Goal: Transaction & Acquisition: Book appointment/travel/reservation

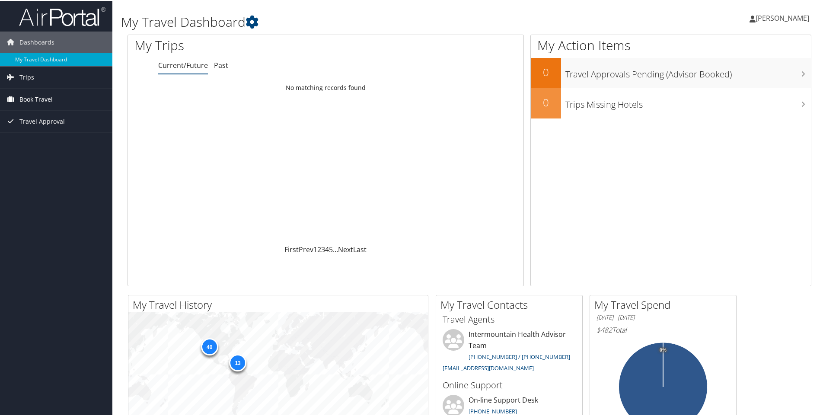
click at [49, 101] on span "Book Travel" at bounding box center [35, 99] width 33 height 22
click at [51, 142] on link "Book/Manage Online Trips" at bounding box center [56, 141] width 112 height 13
click at [56, 116] on link "Agent Booking Request" at bounding box center [56, 115] width 112 height 13
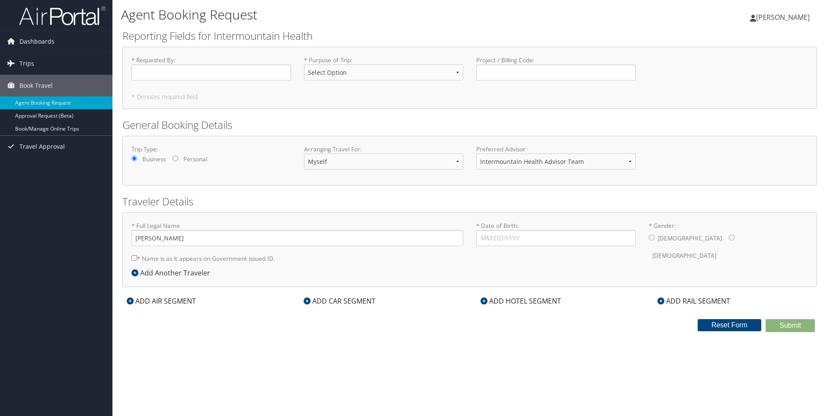
click at [167, 70] on input "* Requested By : Required" at bounding box center [211, 72] width 160 height 16
type input "[PERSON_NAME]"
click at [331, 66] on select "Select Option 3rd Party Reimbursable Business CME Conf or Education Groups Pers…" at bounding box center [384, 72] width 160 height 16
select select "CME"
click at [304, 64] on select "Select Option 3rd Party Reimbursable Business CME Conf or Education Groups Pers…" at bounding box center [384, 72] width 160 height 16
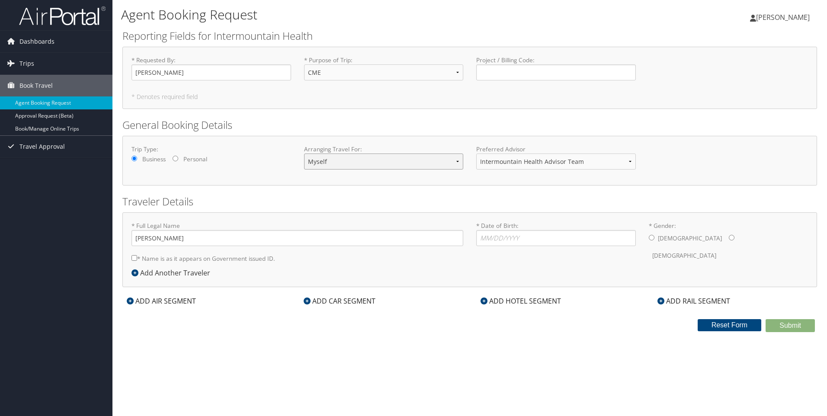
click at [365, 168] on select "Myself Another Traveler Guest Traveler" at bounding box center [384, 161] width 160 height 16
click at [480, 165] on select "Intermountain Health Advisor Team" at bounding box center [556, 161] width 160 height 16
click at [376, 153] on select "Myself Another Traveler Guest Traveler" at bounding box center [384, 161] width 160 height 16
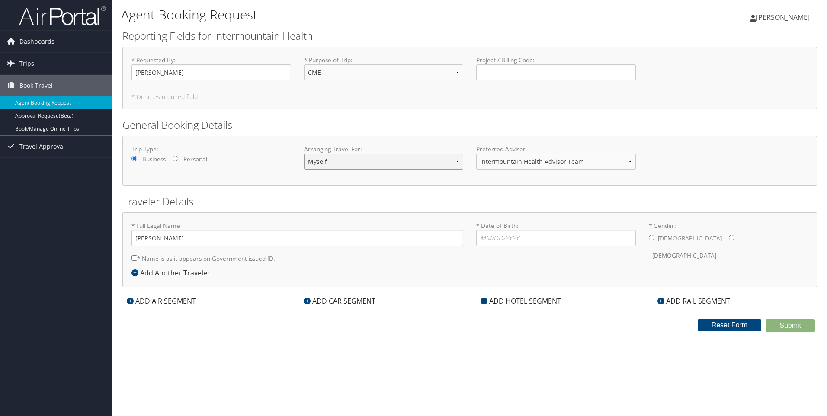
click at [377, 157] on select "Myself Another Traveler Guest Traveler" at bounding box center [384, 161] width 160 height 16
click at [525, 242] on input "* Date of Birth: Invalid Date" at bounding box center [556, 238] width 160 height 16
type input "03/21/1981"
click at [728, 236] on input "* Gender: Male Female" at bounding box center [731, 238] width 6 height 6
radio input "true"
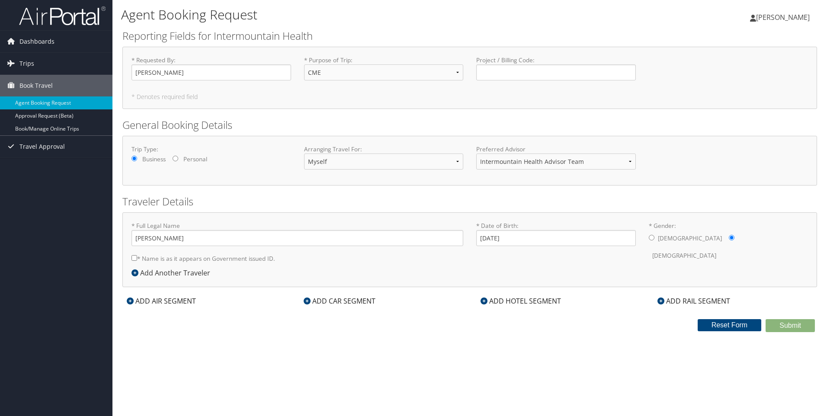
click at [131, 275] on icon at bounding box center [134, 272] width 7 height 7
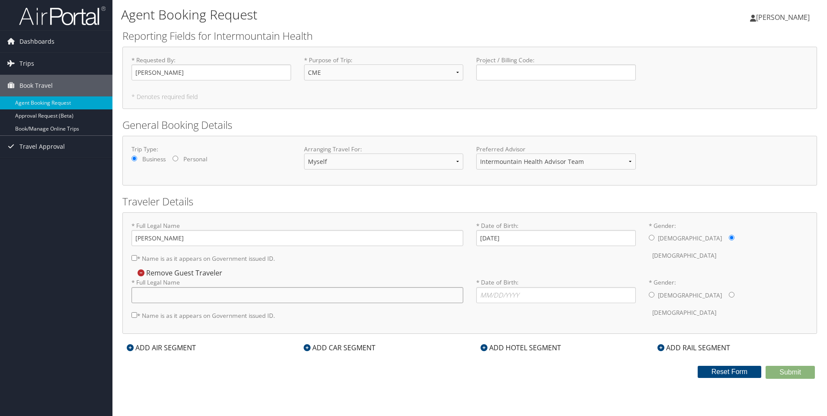
click at [170, 297] on input "* Full Legal Name" at bounding box center [297, 295] width 332 height 16
type input "Lilah Garcia"
type input "10/15/2010"
click at [687, 304] on label "Female" at bounding box center [684, 312] width 64 height 16
drag, startPoint x: 685, startPoint y: 294, endPoint x: 680, endPoint y: 295, distance: 4.9
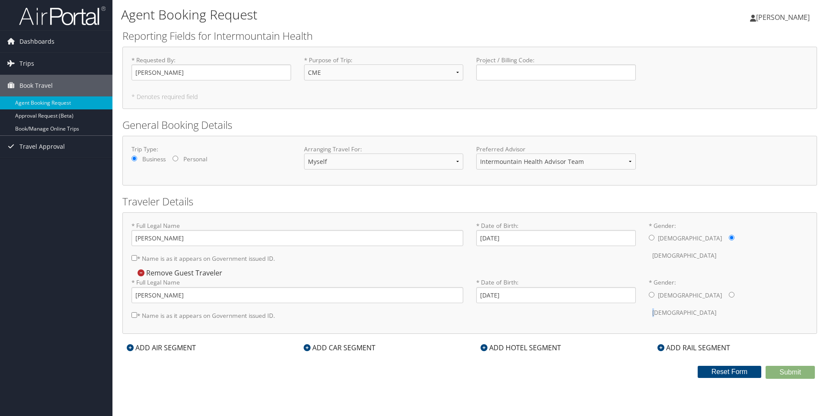
click at [728, 295] on input "* Gender: Male Female" at bounding box center [731, 295] width 6 height 6
radio input "true"
click at [545, 332] on div "* Full Legal Name Cassandra Garcia * Name is as it appears on Government issued…" at bounding box center [469, 272] width 694 height 121
click at [173, 350] on div "ADD AIR SEGMENT" at bounding box center [161, 347] width 78 height 10
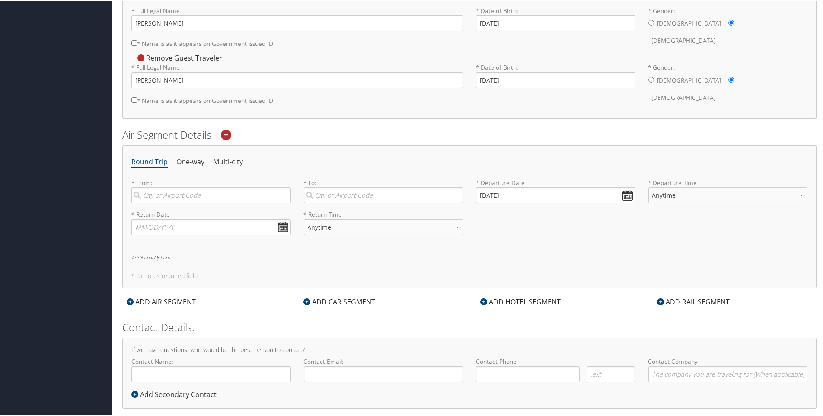
scroll to position [216, 0]
click at [187, 193] on input "search" at bounding box center [211, 194] width 160 height 16
click at [187, 209] on div "Salt Lake City (SLC Utah)" at bounding box center [212, 211] width 148 height 11
click at [187, 202] on input "salt lake city" at bounding box center [211, 194] width 160 height 16
type input "Salt Lake City (SLC Utah)"
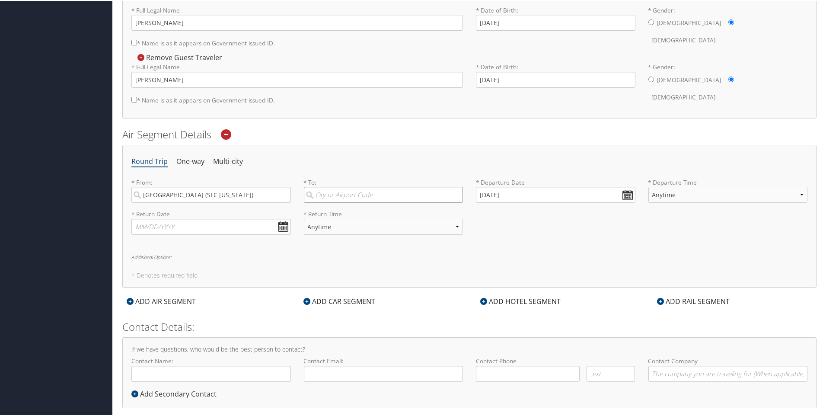
click at [395, 191] on input "search" at bounding box center [384, 194] width 160 height 16
click at [348, 211] on div "Phoenix (LUF AZ)" at bounding box center [385, 211] width 148 height 11
click at [348, 202] on input "phoen" at bounding box center [384, 194] width 160 height 16
click at [422, 196] on input "Phoenix (LUF AZ)" at bounding box center [384, 194] width 160 height 16
drag, startPoint x: 344, startPoint y: 199, endPoint x: 298, endPoint y: 201, distance: 45.4
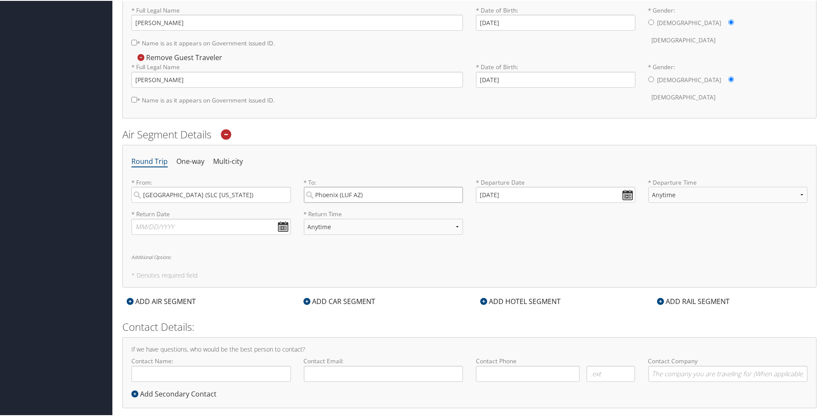
click at [299, 201] on div "* To: Phoenix (LUF AZ) Required" at bounding box center [383, 193] width 173 height 32
drag, startPoint x: 322, startPoint y: 235, endPoint x: 347, endPoint y: 236, distance: 25.5
click at [322, 235] on div "Phoenix (PHX AZ)" at bounding box center [385, 233] width 148 height 11
click at [322, 202] on input "phoe" at bounding box center [384, 194] width 160 height 16
type input "Phoenix (PHX AZ)"
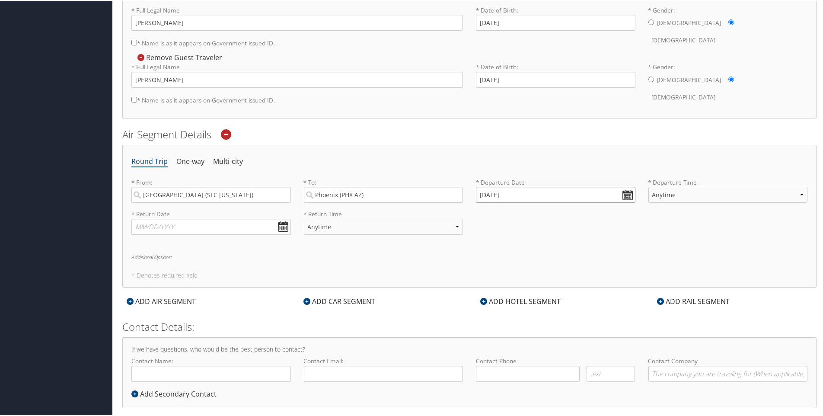
click at [542, 193] on input "10/04/2025" at bounding box center [556, 194] width 160 height 16
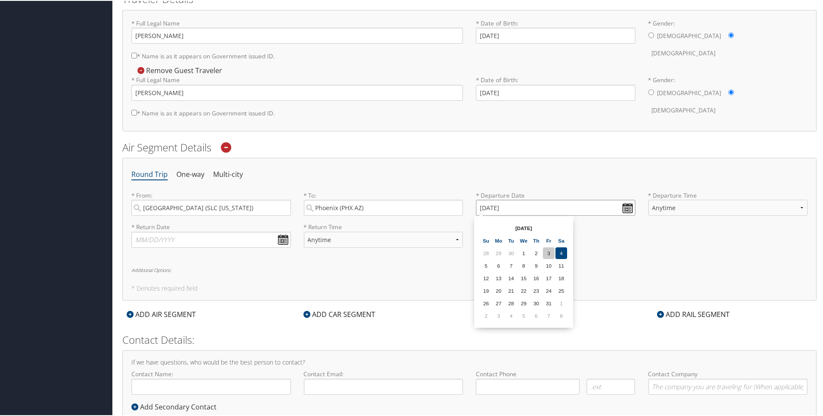
scroll to position [200, 0]
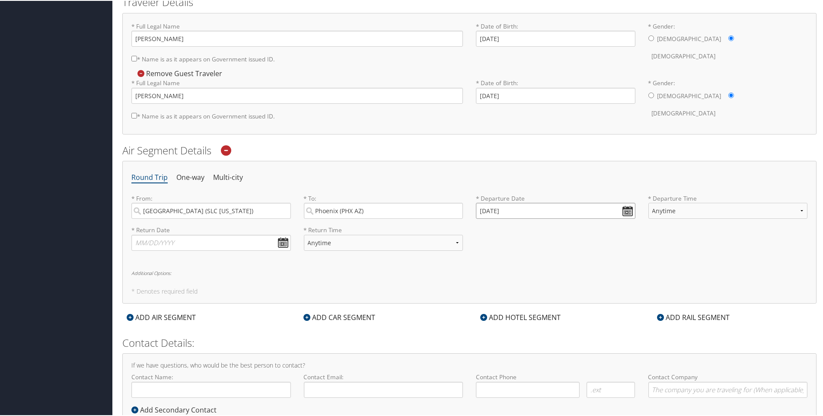
click at [622, 210] on input "10/04/2025" at bounding box center [556, 210] width 160 height 16
click at [482, 211] on input "10/04/2025" at bounding box center [556, 210] width 160 height 16
click at [418, 208] on div "* From: Salt Lake City (SLC Utah) Required * To: Phoenix (PHX AZ) Required * De…" at bounding box center [469, 209] width 689 height 32
click at [631, 208] on input "01/01/0202" at bounding box center [556, 210] width 160 height 16
click at [557, 227] on th at bounding box center [562, 230] width 12 height 12
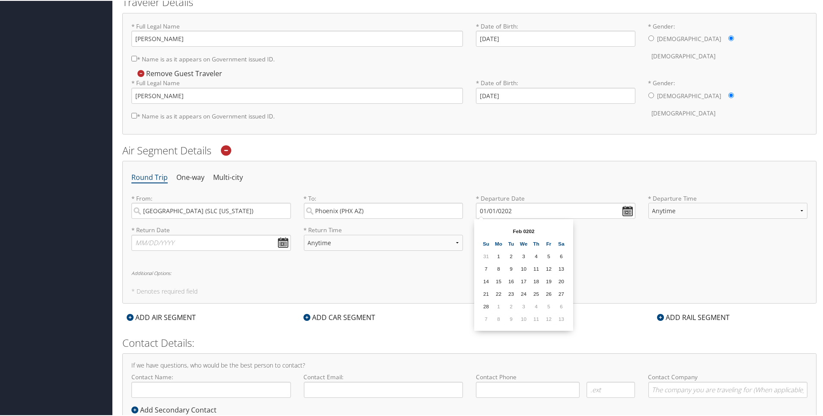
click at [497, 232] on th "Feb 0202" at bounding box center [524, 230] width 62 height 12
click at [485, 233] on th at bounding box center [486, 230] width 12 height 12
click at [518, 211] on input "01/01/0202" at bounding box center [556, 210] width 160 height 16
drag, startPoint x: 518, startPoint y: 211, endPoint x: 507, endPoint y: 212, distance: 11.7
click at [507, 212] on input "01/01/0202" at bounding box center [556, 210] width 160 height 16
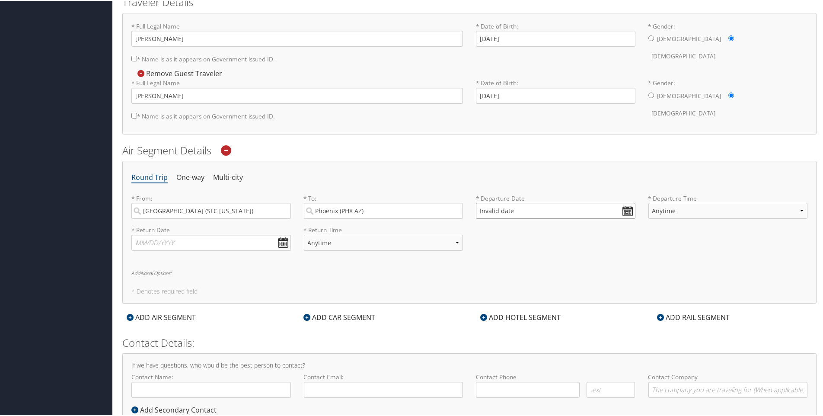
click at [510, 212] on input "Invalid date" at bounding box center [556, 210] width 160 height 16
type input "Invalid date"
click at [229, 150] on icon at bounding box center [226, 149] width 10 height 10
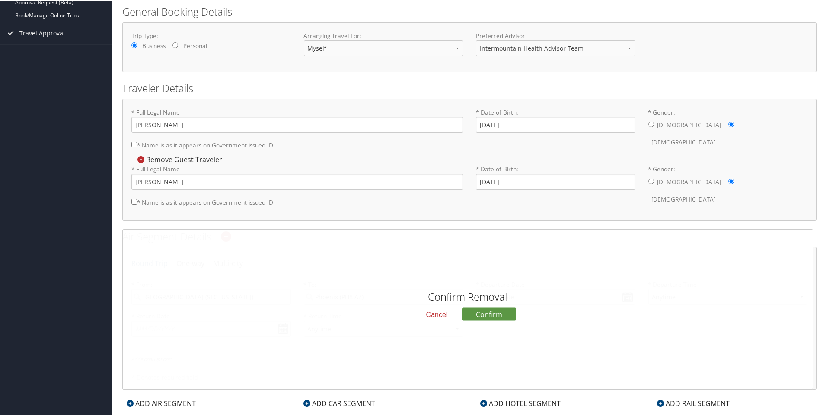
scroll to position [114, 0]
click at [438, 312] on button "Cancel" at bounding box center [436, 314] width 35 height 15
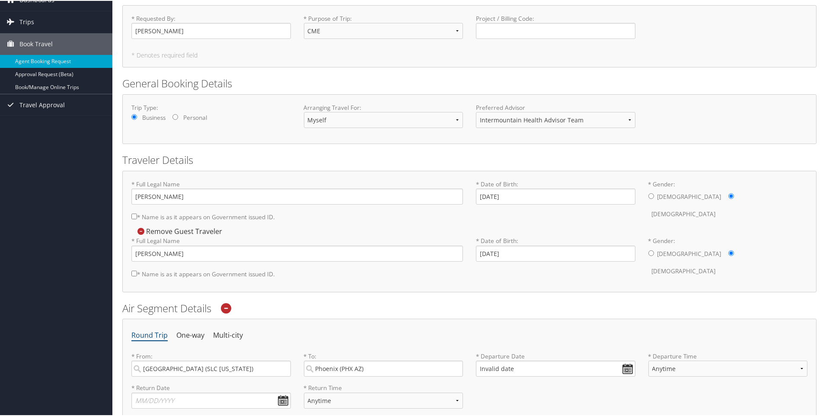
scroll to position [42, 0]
click at [134, 217] on input "* Name is as it appears on Government issued ID." at bounding box center [134, 216] width 6 height 6
checkbox input "true"
click at [166, 198] on input "Cassandra Garcia" at bounding box center [297, 196] width 332 height 16
type input "Cassandra J Garcia"
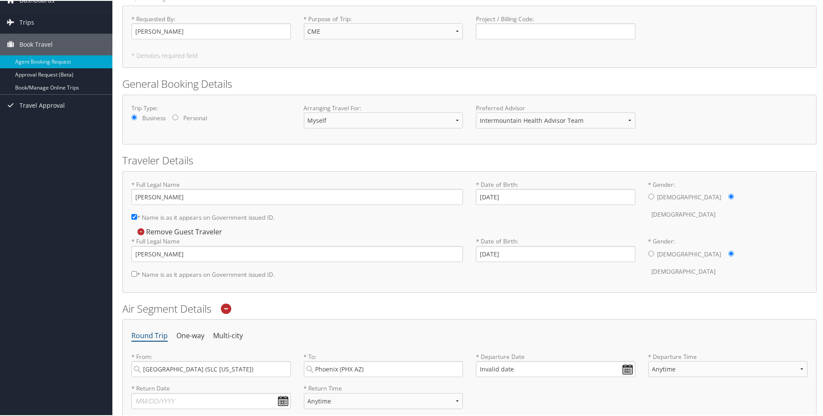
click at [241, 229] on div "Confirm Removal Cancel Confirm Remove Guest Traveler * Full Legal Name Lilah Ga…" at bounding box center [469, 254] width 676 height 57
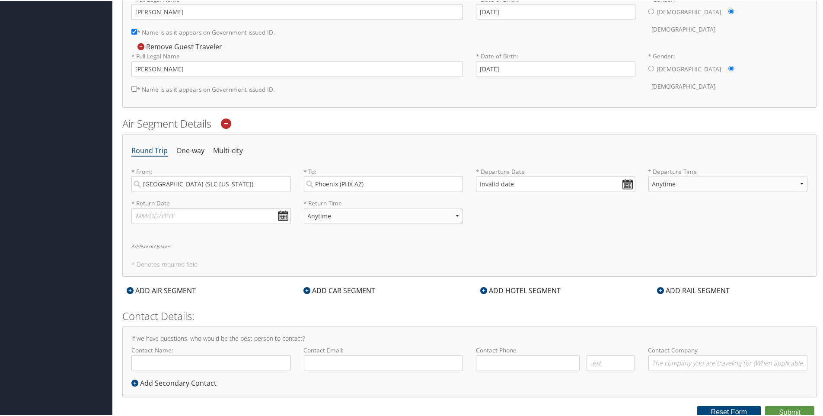
scroll to position [229, 0]
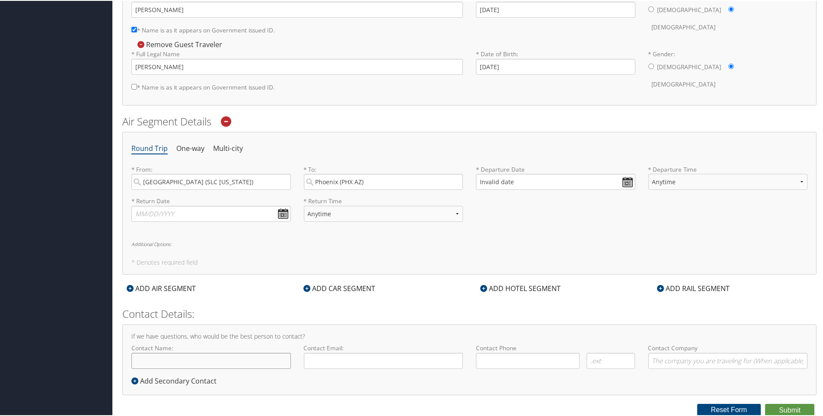
click at [172, 365] on input "Contact Name:" at bounding box center [211, 360] width 160 height 16
type input "[PERSON_NAME]"
type input "cassie.garcia@imail.org"
type input "(801) 833-6396"
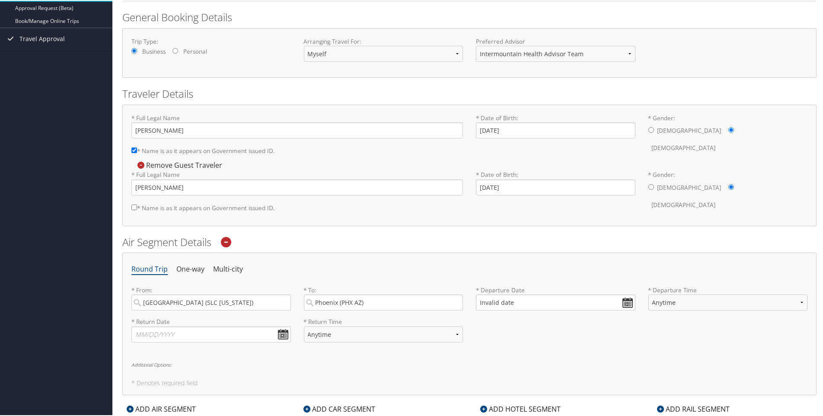
scroll to position [115, 0]
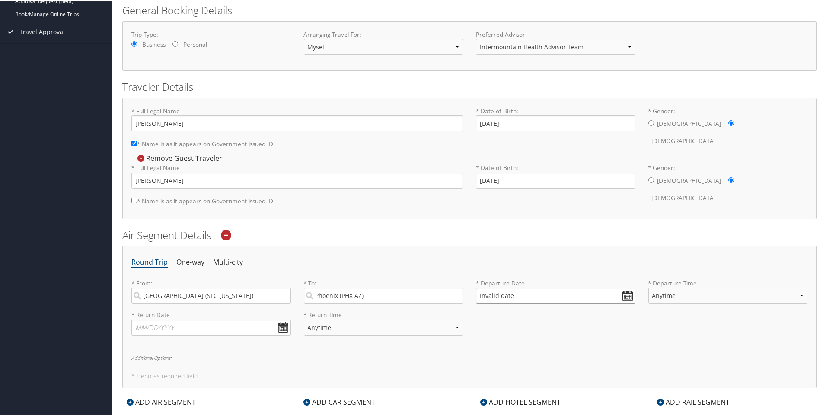
click at [557, 293] on input "Invalid date" at bounding box center [556, 295] width 160 height 16
click at [553, 314] on th "Oct 2025" at bounding box center [524, 315] width 62 height 12
click at [562, 314] on th at bounding box center [562, 315] width 12 height 12
click at [509, 352] on td "9" at bounding box center [511, 353] width 12 height 12
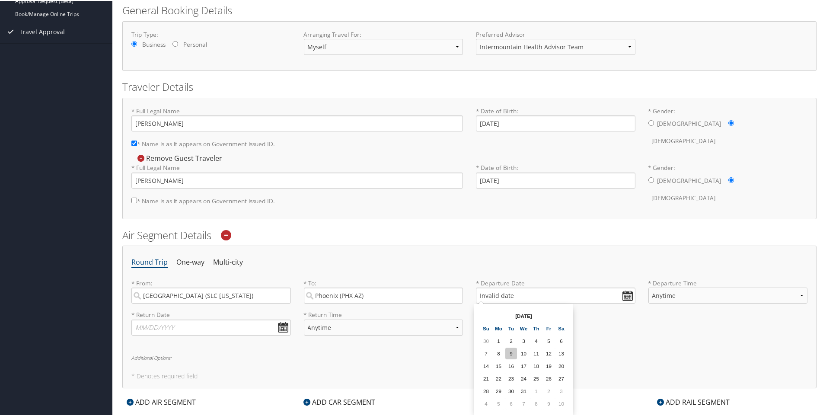
type input "12/09/2025"
click at [685, 298] on select "Anytime Early Morning (5AM-7AM) Morning (7AM-12PM) Afternoon (12PM-5PM) Evening…" at bounding box center [729, 295] width 160 height 16
click at [602, 315] on div "* Return Date Dates must be valid * Return Time Anytime Early Morning (5AM-7AM)…" at bounding box center [469, 326] width 689 height 32
click at [283, 326] on input "text" at bounding box center [211, 327] width 160 height 16
click at [218, 345] on th at bounding box center [219, 347] width 12 height 12
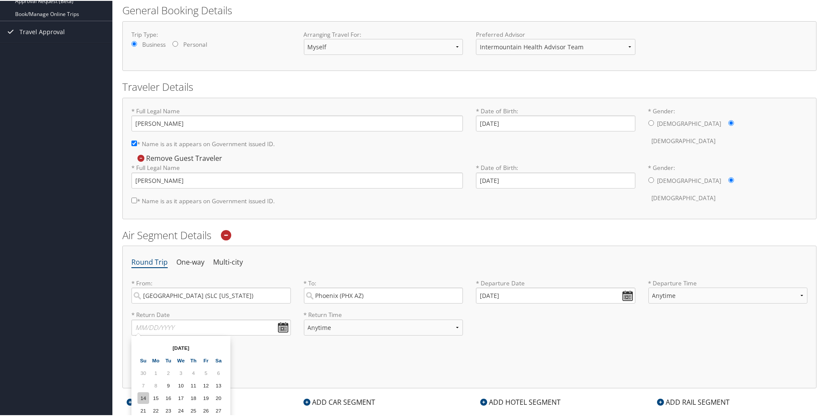
click at [145, 396] on td "14" at bounding box center [143, 397] width 12 height 12
type input "12/14/2025"
click at [403, 334] on select "Anytime Early Morning (5AM-7AM) Morning (7AM-12PM) Afternoon (12PM-5PM) Evening…" at bounding box center [384, 327] width 160 height 16
click at [513, 338] on div "* Return Date 12/14/2025 Dates must be valid * Return Time Anytime Early Mornin…" at bounding box center [469, 326] width 689 height 32
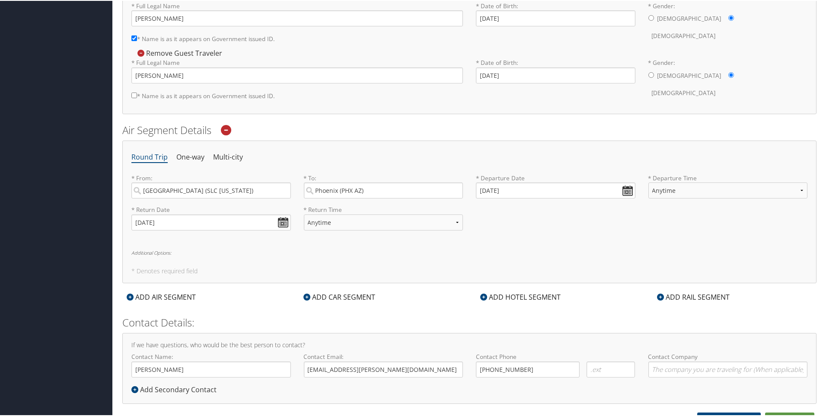
scroll to position [229, 0]
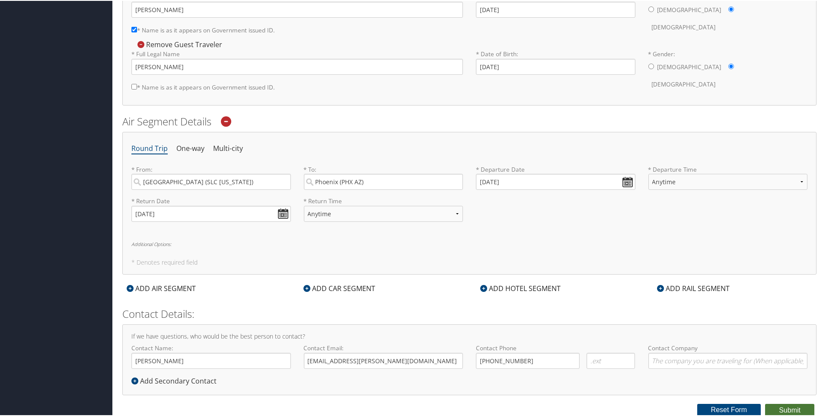
click at [786, 404] on button "Submit" at bounding box center [789, 409] width 49 height 13
click at [132, 86] on input "* Name is as it appears on Government issued ID." at bounding box center [134, 86] width 6 height 6
checkbox input "true"
click at [772, 414] on button "Submit" at bounding box center [789, 409] width 49 height 13
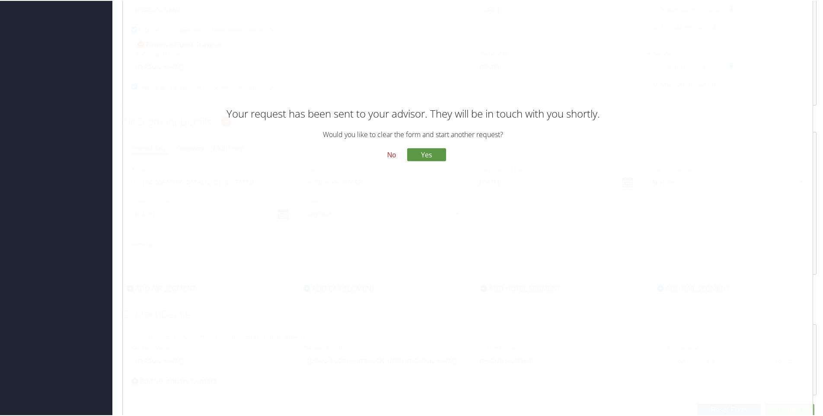
click at [391, 151] on button "No" at bounding box center [391, 154] width 22 height 15
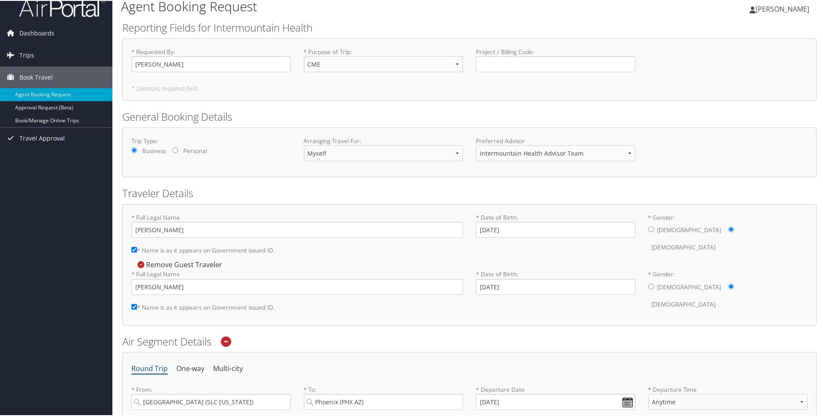
scroll to position [0, 0]
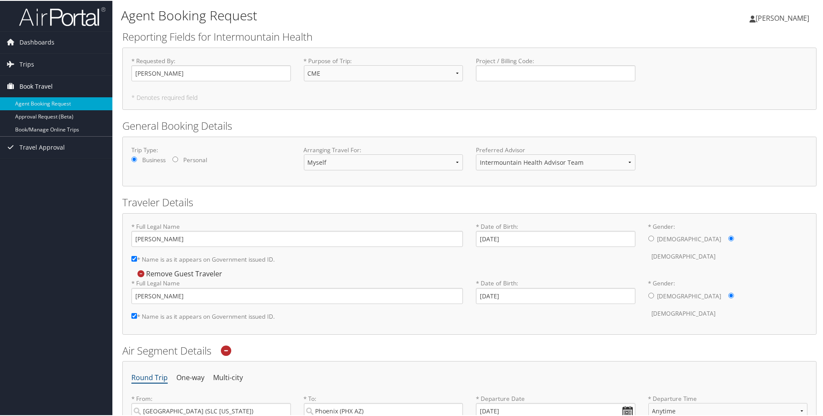
click at [45, 75] on span "Book Travel" at bounding box center [35, 86] width 33 height 22
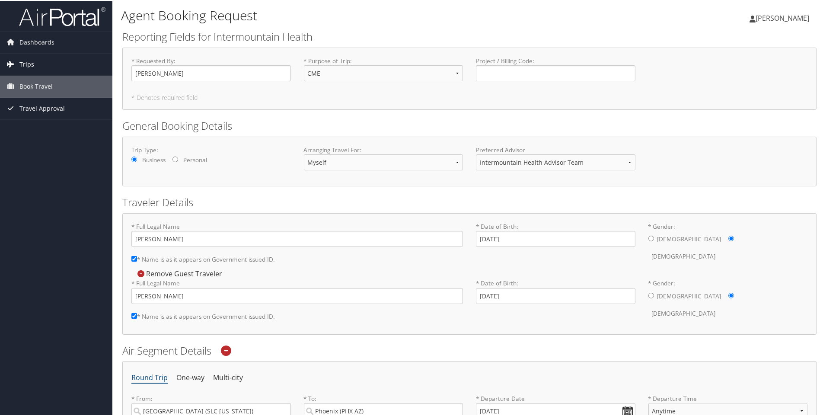
click at [44, 70] on link "Trips" at bounding box center [56, 64] width 112 height 22
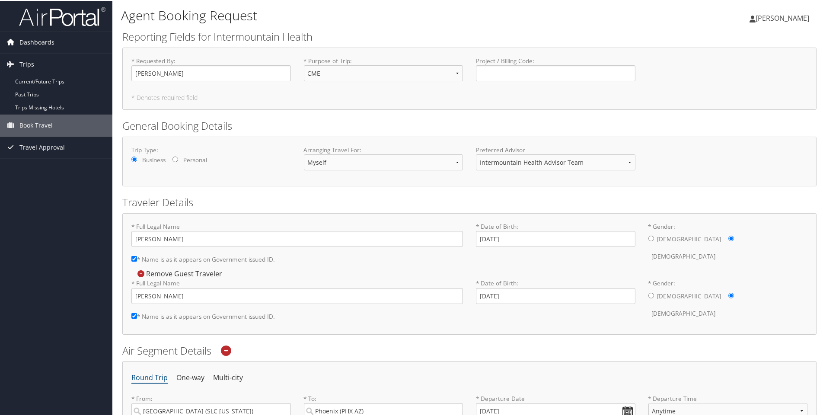
click at [35, 42] on span "Dashboards" at bounding box center [36, 42] width 35 height 22
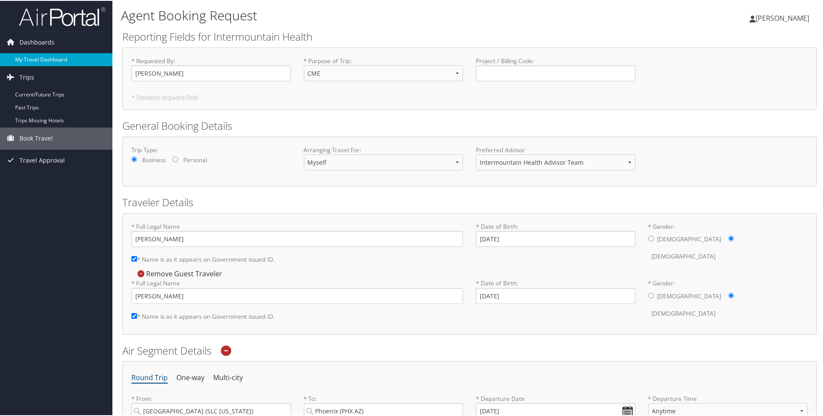
click at [39, 54] on link "My Travel Dashboard" at bounding box center [56, 58] width 112 height 13
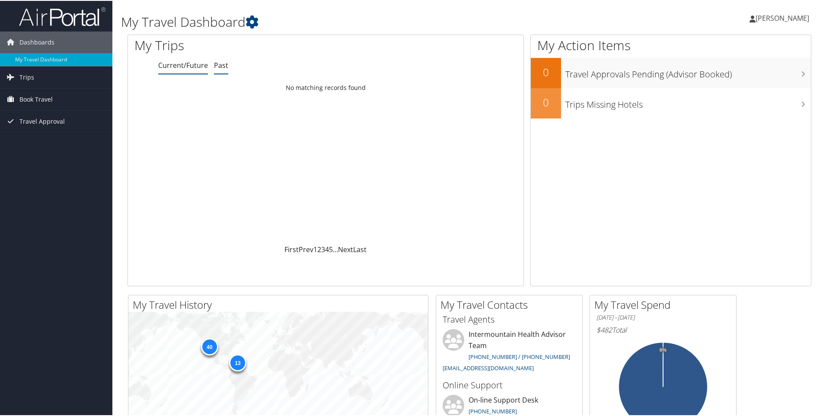
click at [224, 68] on link "Past" at bounding box center [221, 65] width 14 height 10
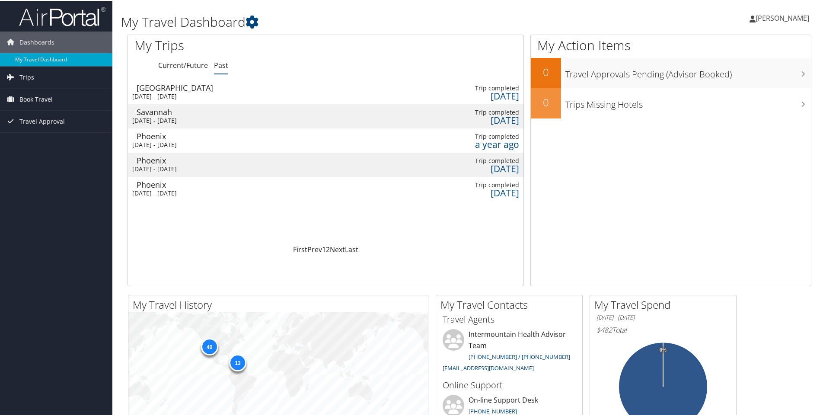
click at [772, 19] on span "[PERSON_NAME]" at bounding box center [783, 18] width 54 height 10
click at [751, 79] on link "View Travel Profile" at bounding box center [759, 77] width 96 height 15
